Goal: Use online tool/utility: Utilize a website feature to perform a specific function

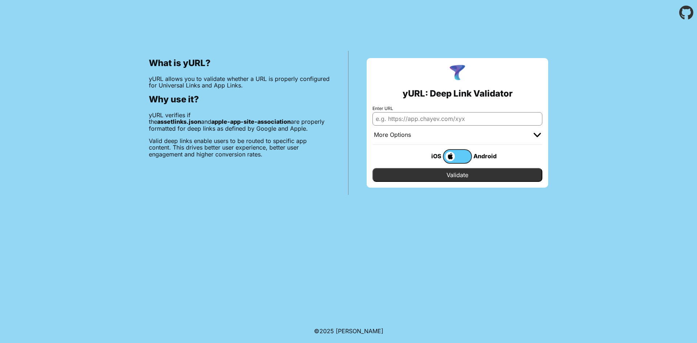
type input "[URL][DOMAIN_NAME]"
click at [450, 174] on input "Validate" at bounding box center [457, 175] width 170 height 14
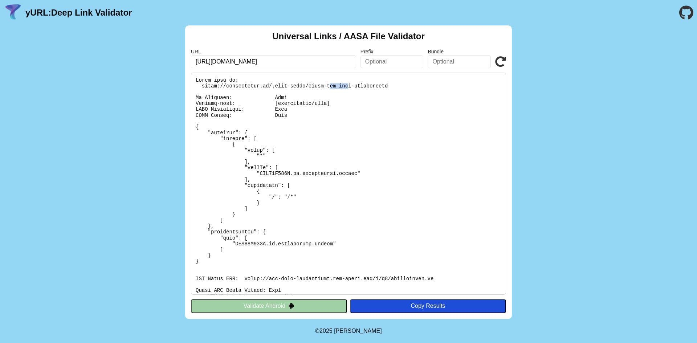
drag, startPoint x: 325, startPoint y: 85, endPoint x: 331, endPoint y: 115, distance: 31.4
click at [337, 85] on pre at bounding box center [348, 184] width 315 height 222
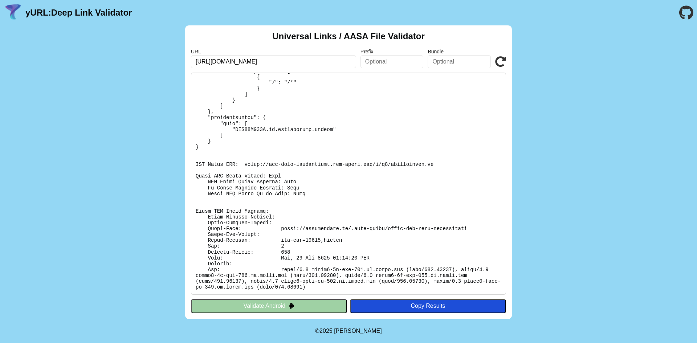
click at [246, 302] on button "Validate Android" at bounding box center [269, 306] width 156 height 14
